Goal: Navigation & Orientation: Find specific page/section

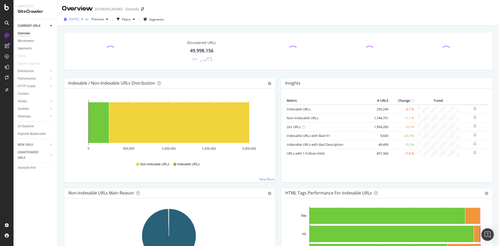
click at [83, 20] on icon "button" at bounding box center [82, 19] width 2 height 3
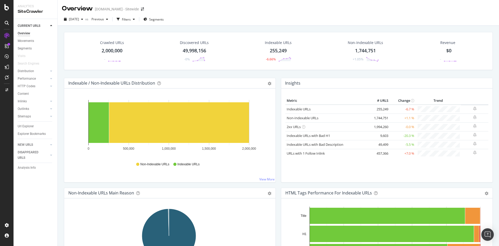
click at [60, 64] on div "Crawled URLs 2,000,000 - Discovered URLs 49,998,156 -0% Indexable URLs 255,249 …" at bounding box center [278, 149] width 441 height 246
click at [83, 21] on icon "button" at bounding box center [82, 19] width 2 height 3
click at [79, 37] on div "[DATE]" at bounding box center [82, 38] width 27 height 5
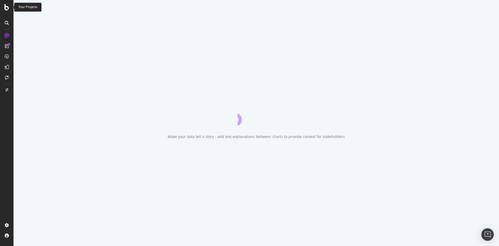
click at [7, 10] on icon at bounding box center [6, 7] width 5 height 6
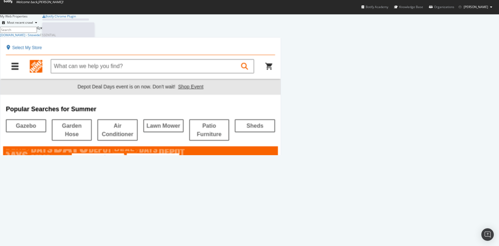
scroll to position [118, 277]
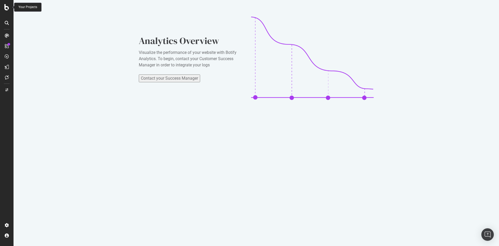
click at [8, 10] on icon at bounding box center [6, 7] width 5 height 6
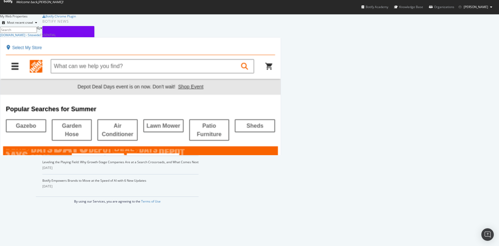
scroll to position [242, 491]
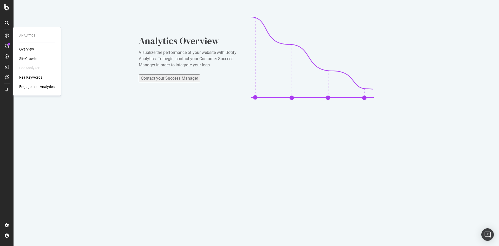
click at [7, 36] on icon at bounding box center [7, 36] width 4 height 4
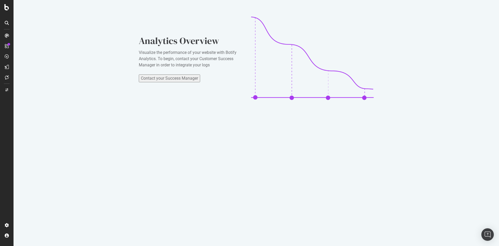
click at [5, 47] on icon at bounding box center [7, 46] width 4 height 4
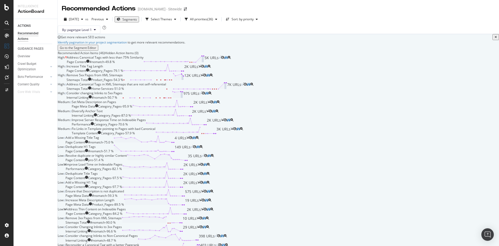
scroll to position [754, 0]
